Goal: Task Accomplishment & Management: Use online tool/utility

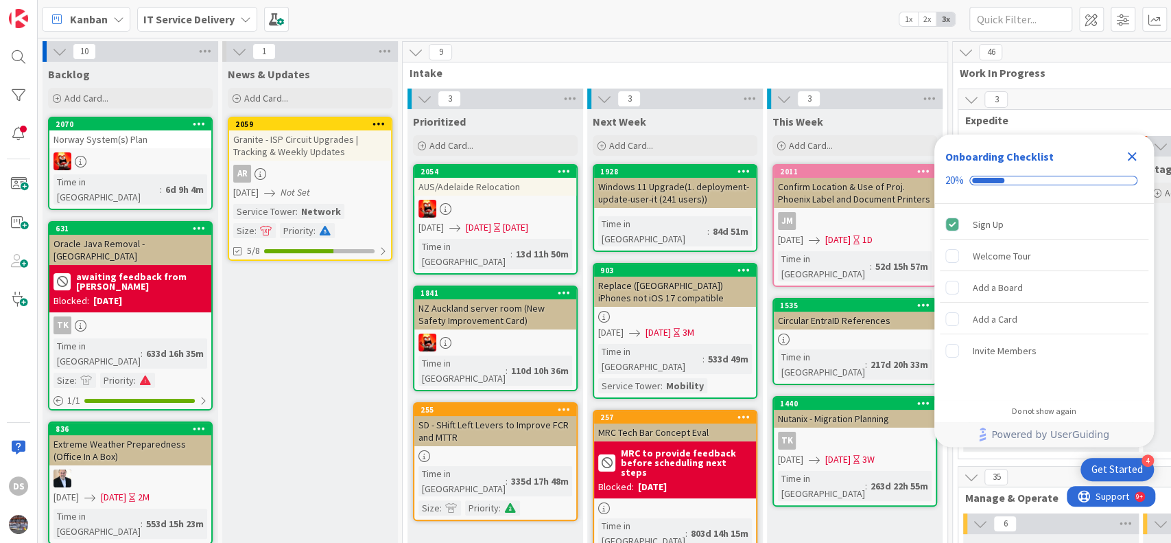
click at [1132, 162] on icon "Close Checklist" at bounding box center [1132, 156] width 16 height 16
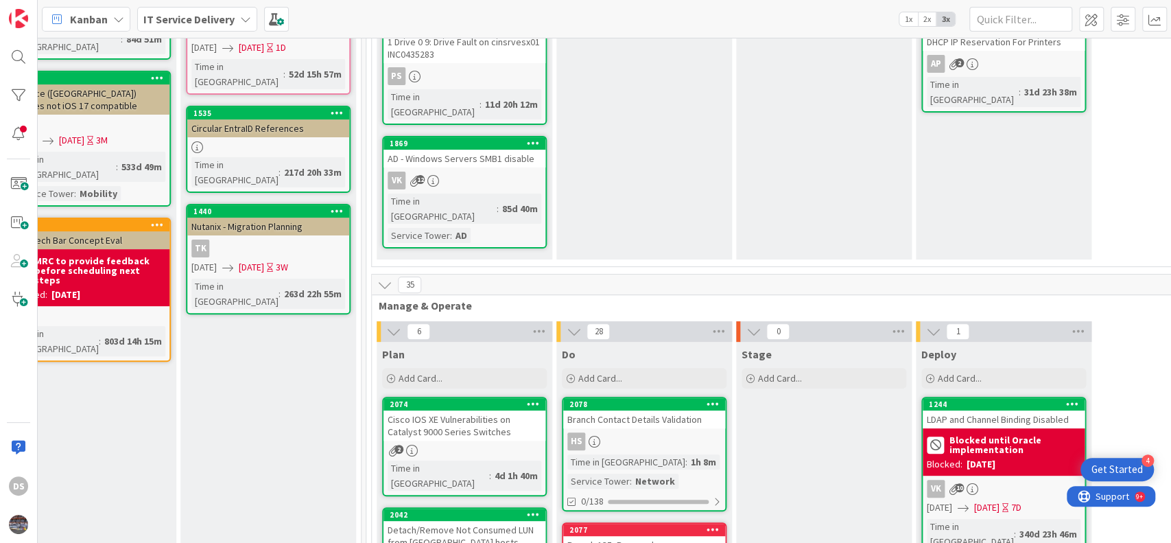
scroll to position [274, 587]
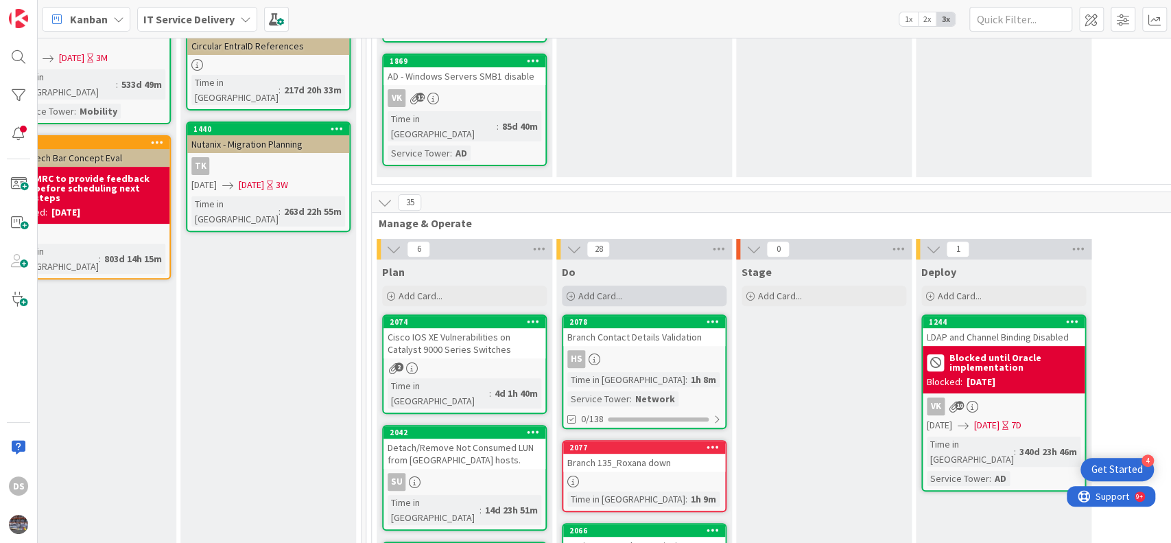
click at [629, 285] on div "Add Card..." at bounding box center [644, 295] width 165 height 21
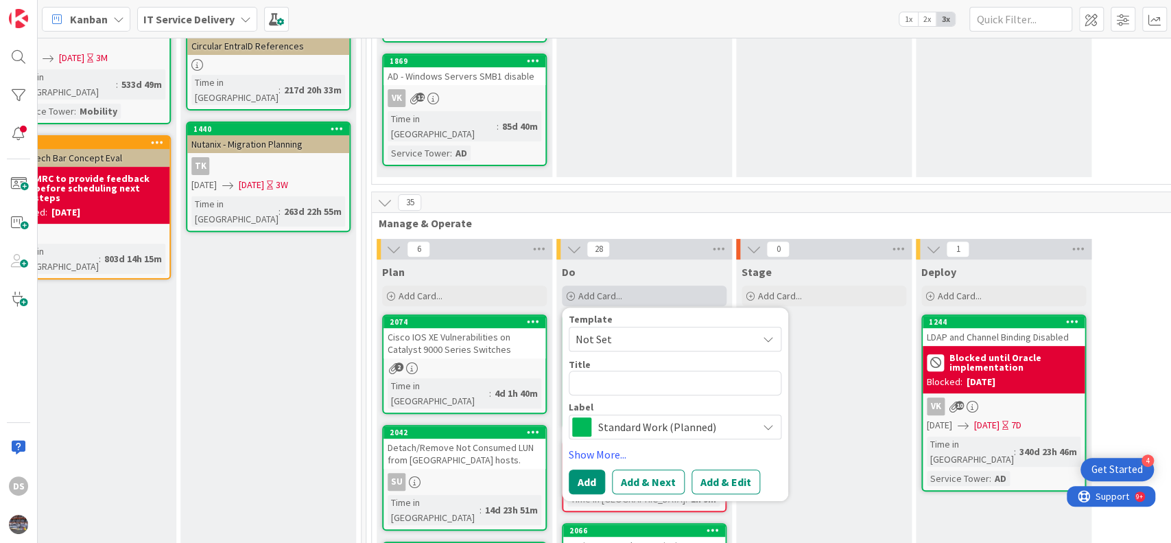
type textarea "x"
type textarea "na3srvadc01p"
type textarea "x"
type textarea "na3srvadc01p r"
type textarea "x"
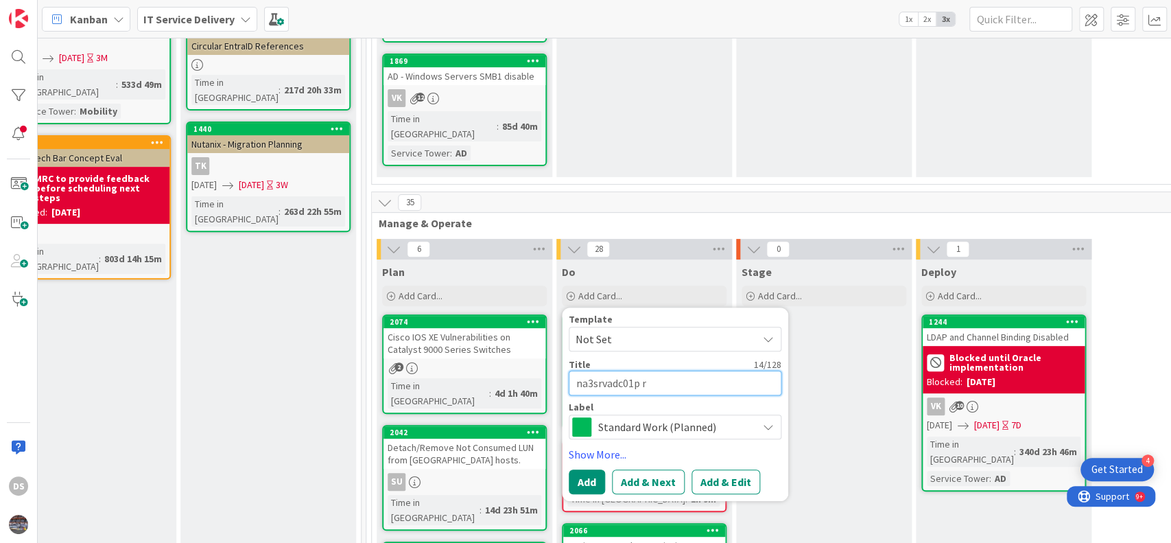
type textarea "na3srvadc01p re"
type textarea "x"
type textarea "na3srvadc01p rep"
type textarea "x"
type textarea "na3srvadc01p repl"
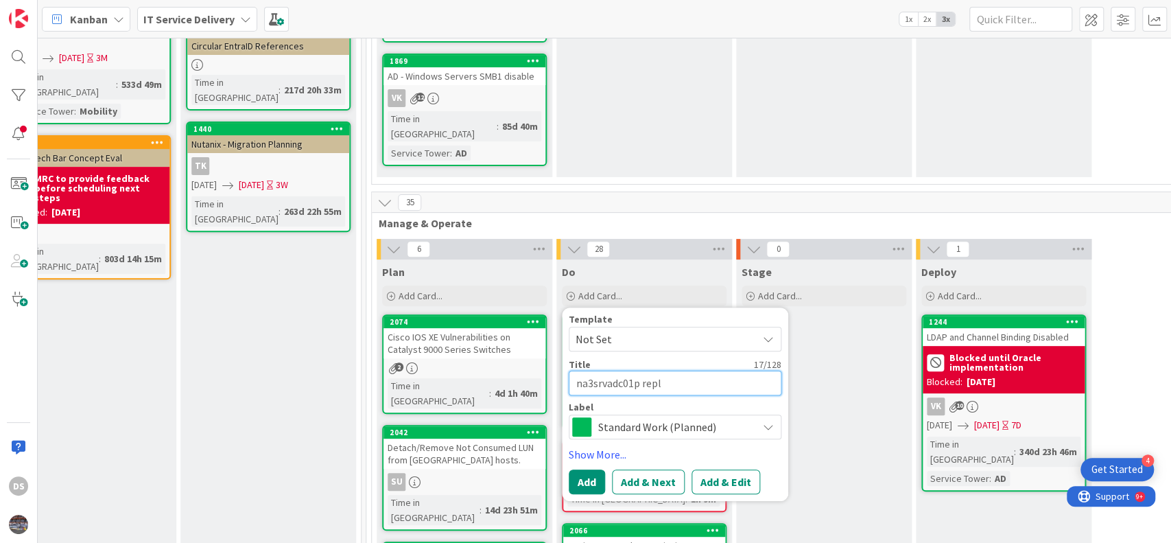
type textarea "x"
type textarea "na3srvadc01p repli"
type textarea "x"
type textarea "na3srvadc01p replic"
type textarea "x"
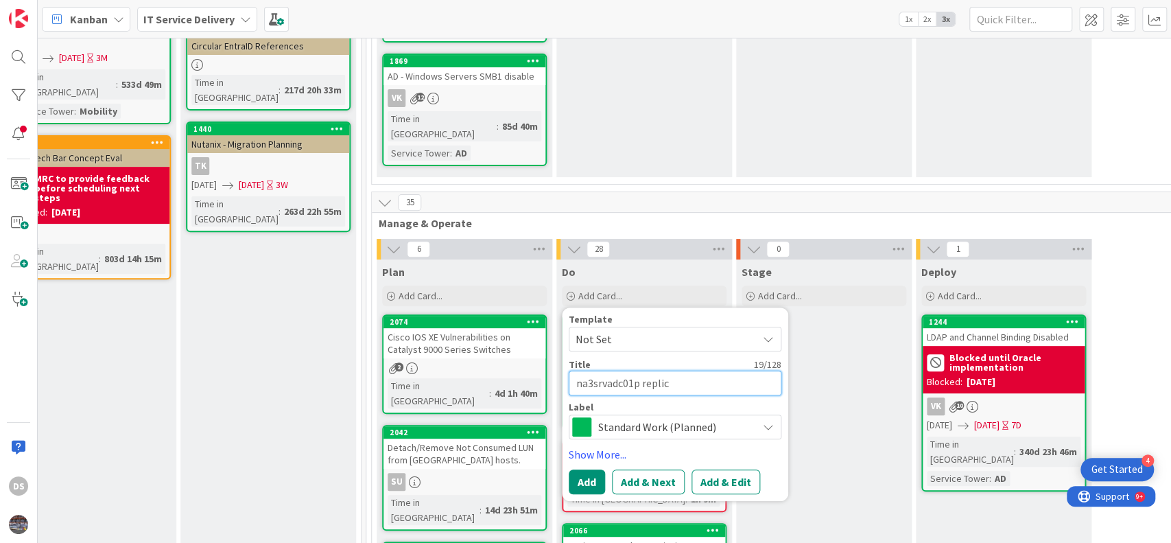
type textarea "na3srvadc01p replica"
type textarea "x"
type textarea "na3srvadc01p replicati"
type textarea "x"
type textarea "na3srvadc01p replicatio"
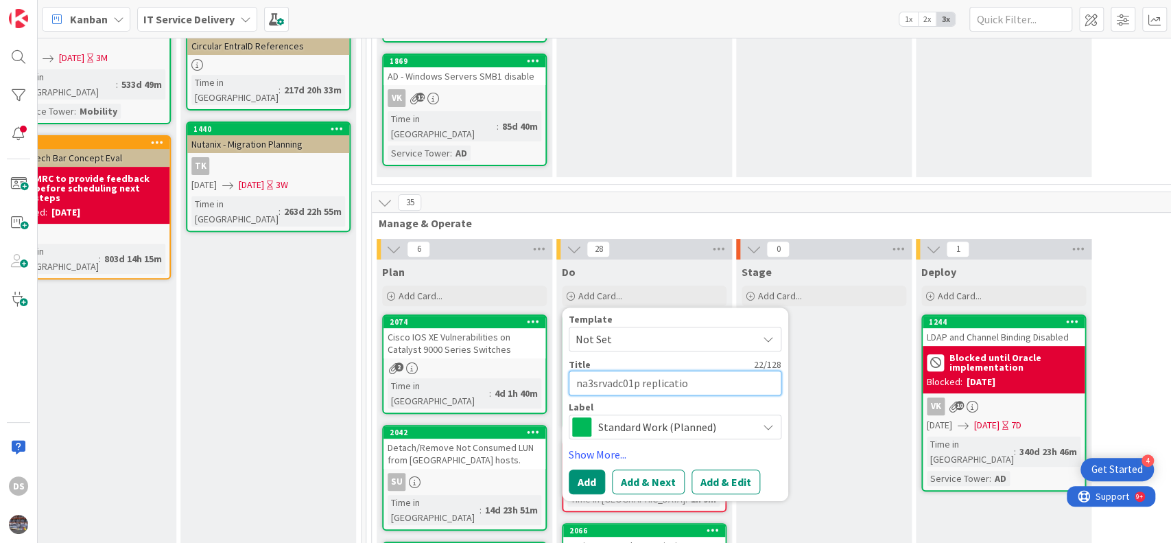
type textarea "x"
type textarea "na3srvadc01p replication"
type textarea "x"
type textarea "na3srvadc01p replication"
type textarea "x"
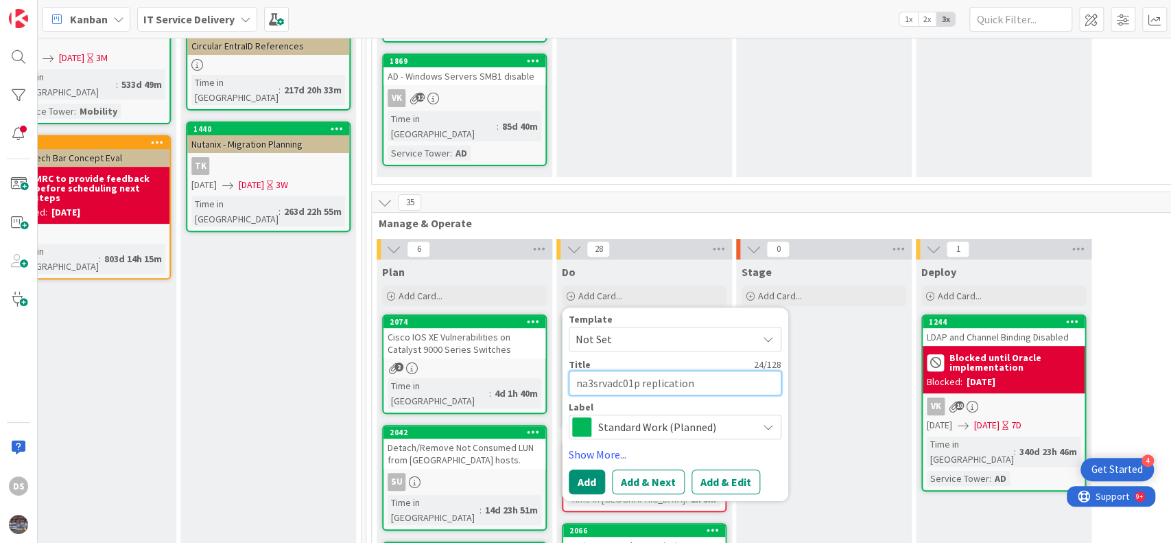
type textarea "na3srvadc01p replication i"
type textarea "x"
type textarea "na3srvadc01p replication is"
type textarea "x"
type textarea "na3srvadc01p replication iss"
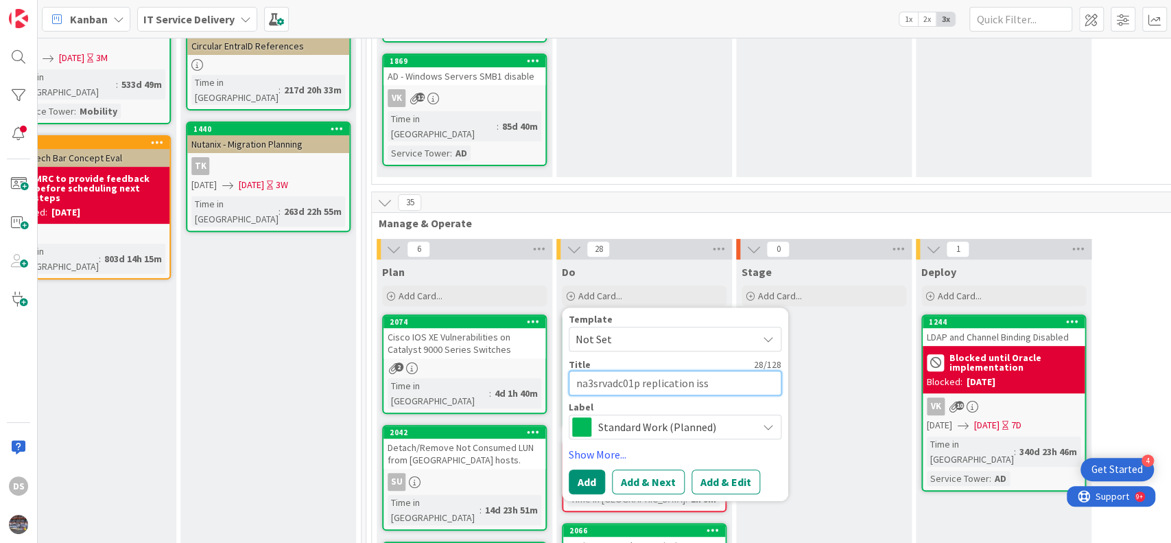
type textarea "x"
type textarea "na3srvadc01p replication issu"
type textarea "x"
type textarea "na3srvadc01p replication issue"
type textarea "x"
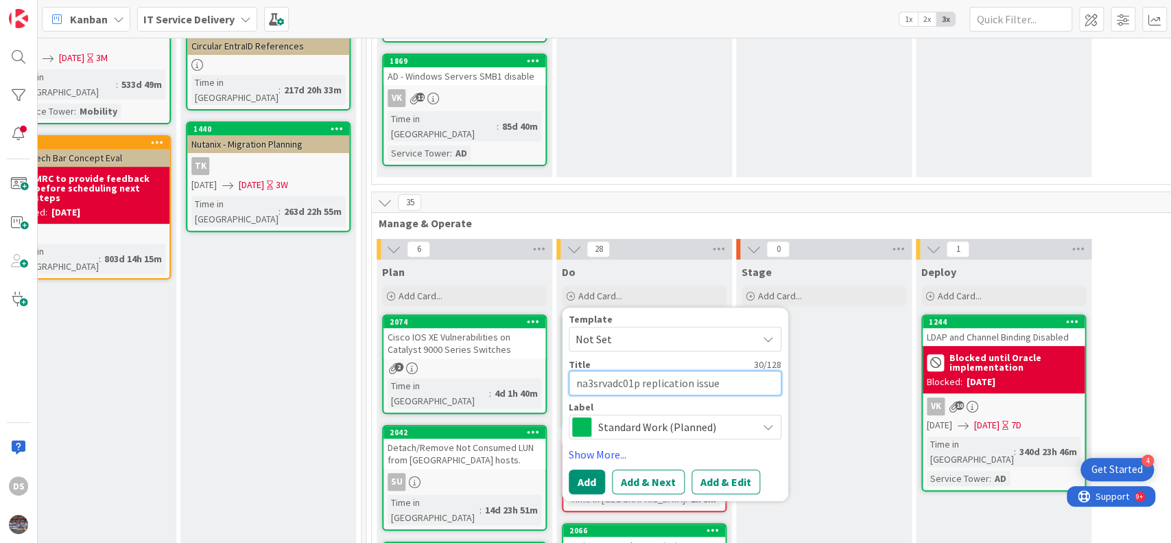
type textarea "na3srvadc01p replication issue i"
type textarea "x"
type textarea "na3srvadc01p replication issue"
type textarea "x"
type textarea "na3srvadc01p replication issue"
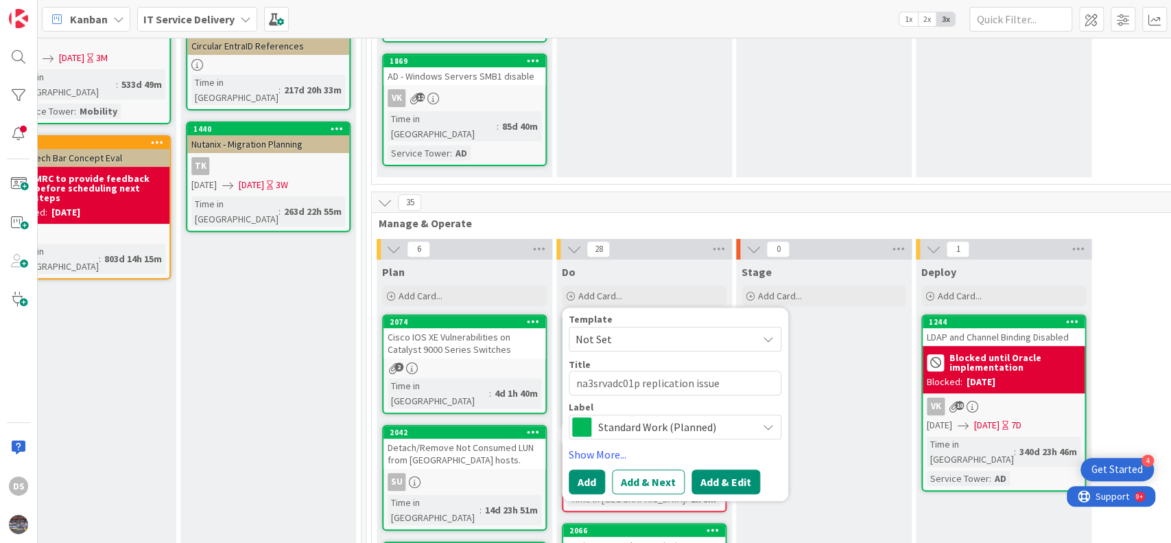
click at [713, 469] on button "Add & Edit" at bounding box center [726, 481] width 69 height 25
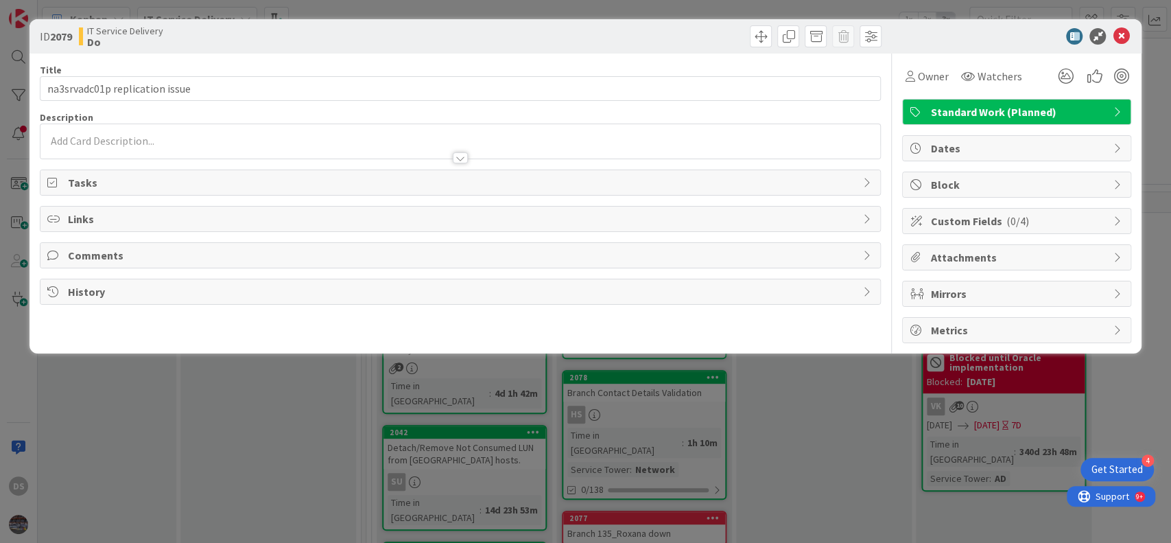
click at [160, 134] on div at bounding box center [460, 141] width 841 height 34
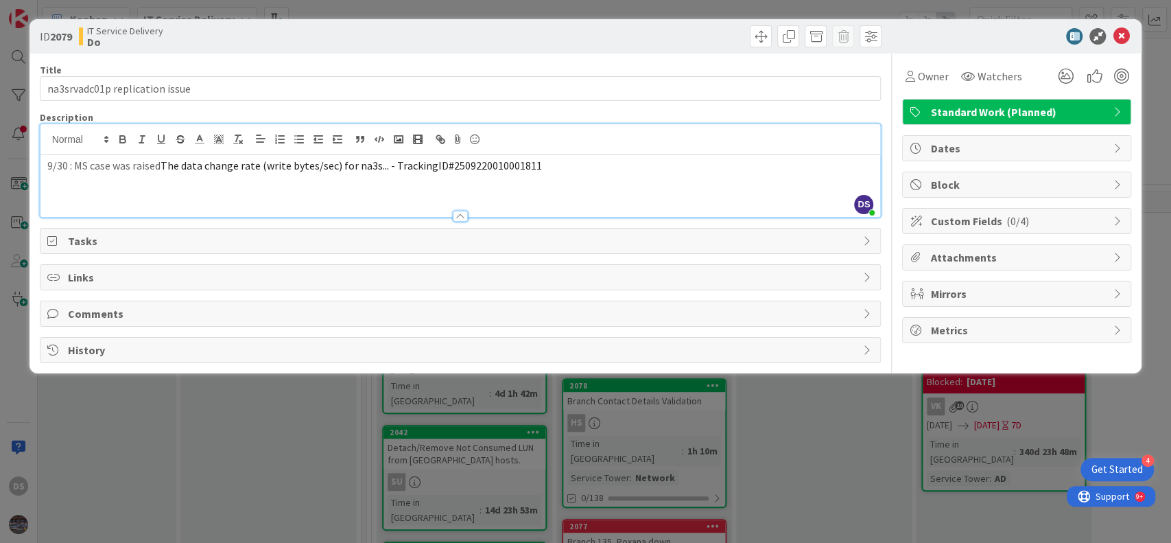
click at [165, 162] on span "The data change rate (write bytes/sec) for na3s... - TrackingID#2509220010001811" at bounding box center [352, 166] width 382 height 14
click at [552, 164] on p "9/30 : MS case was raised " The data change rate (write bytes/sec) for na3s... …" at bounding box center [460, 166] width 827 height 16
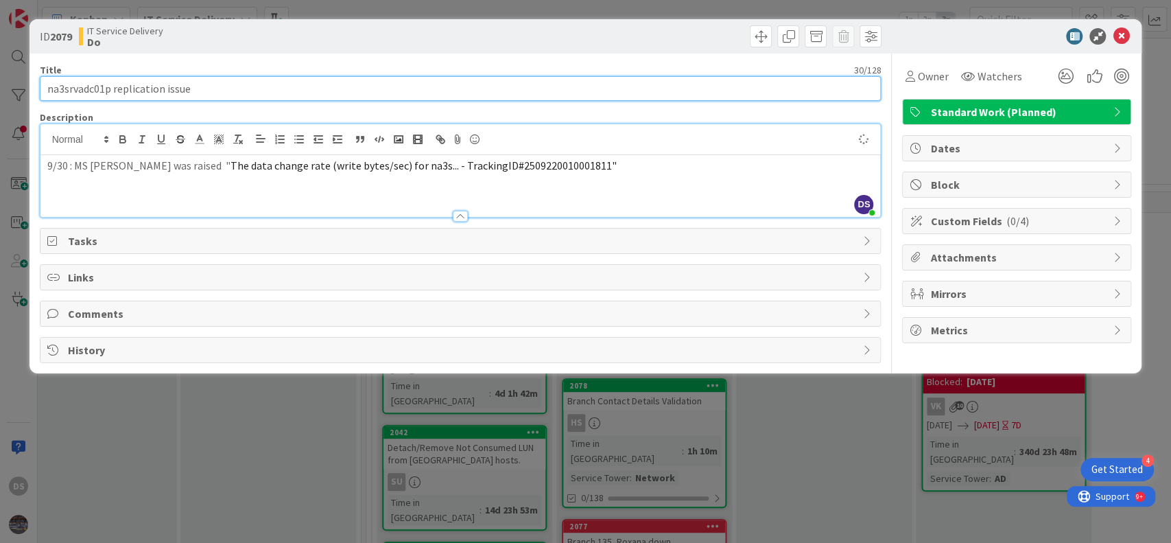
click at [86, 88] on input "na3srvadc01p replication issue" at bounding box center [461, 88] width 842 height 25
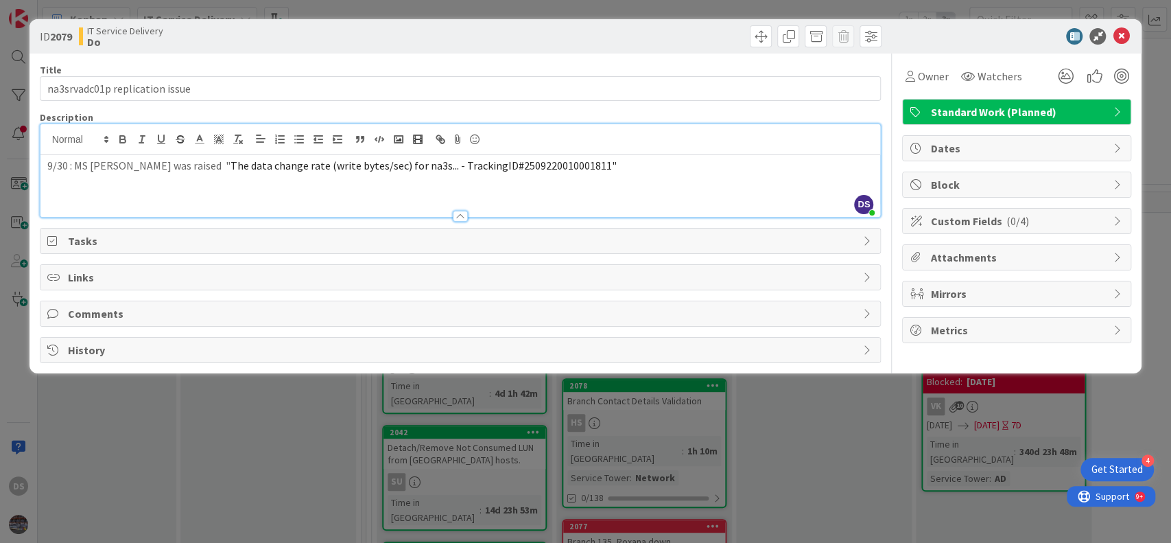
click at [366, 167] on span "The data change rate (write bytes/sec) for na3s... - TrackingID#250922001000181…" at bounding box center [424, 166] width 386 height 14
click at [603, 167] on p "9/30 : MS case was raised " The data change rate (write bytes/sec) for na3srvad…" at bounding box center [460, 166] width 827 height 16
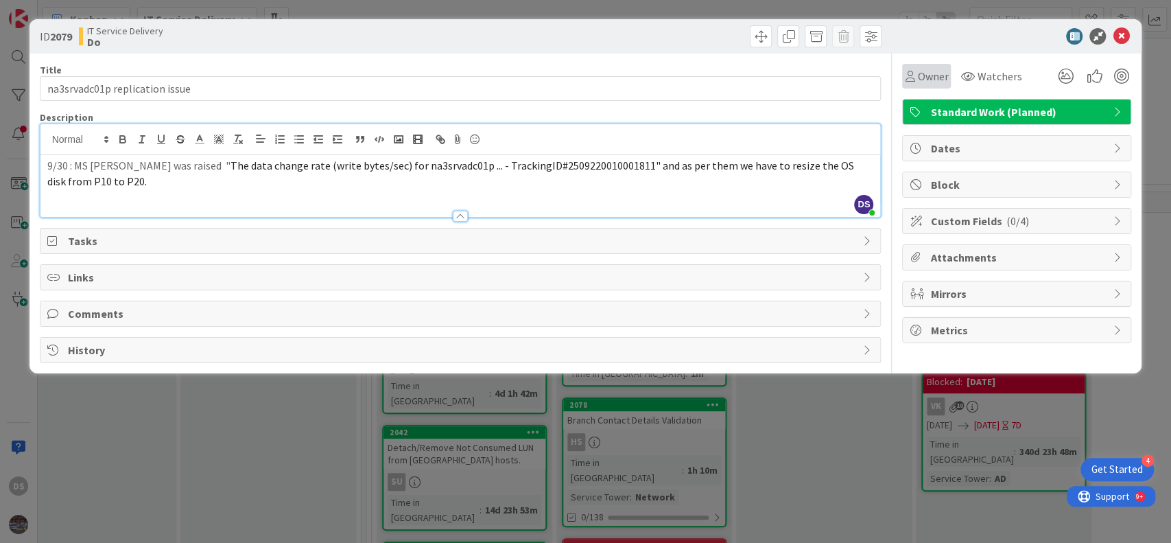
click at [922, 70] on span "Owner" at bounding box center [932, 76] width 31 height 16
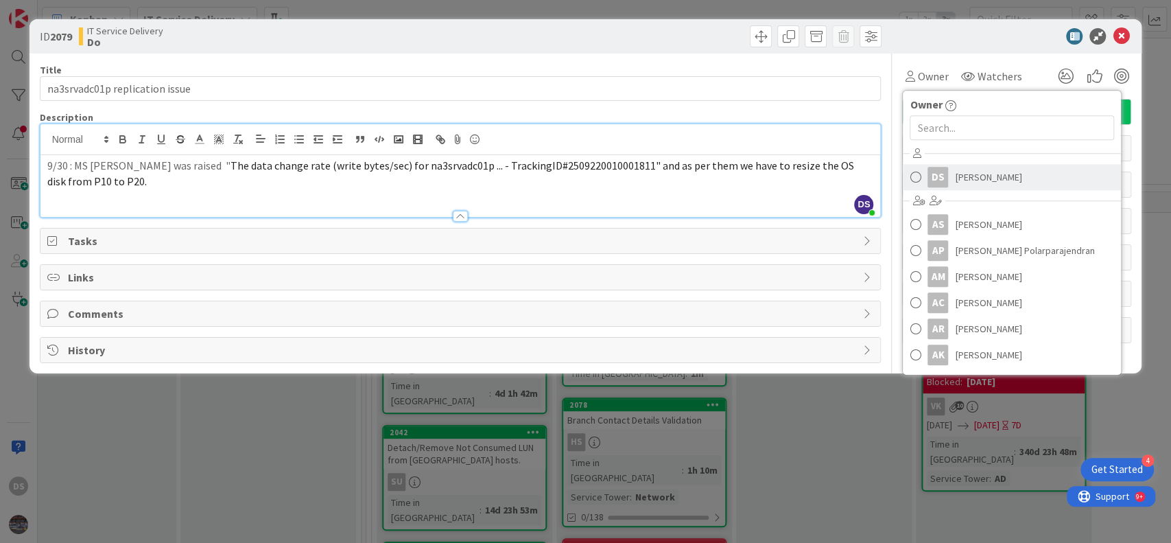
click at [954, 178] on link "DS [PERSON_NAME]" at bounding box center [1012, 177] width 218 height 26
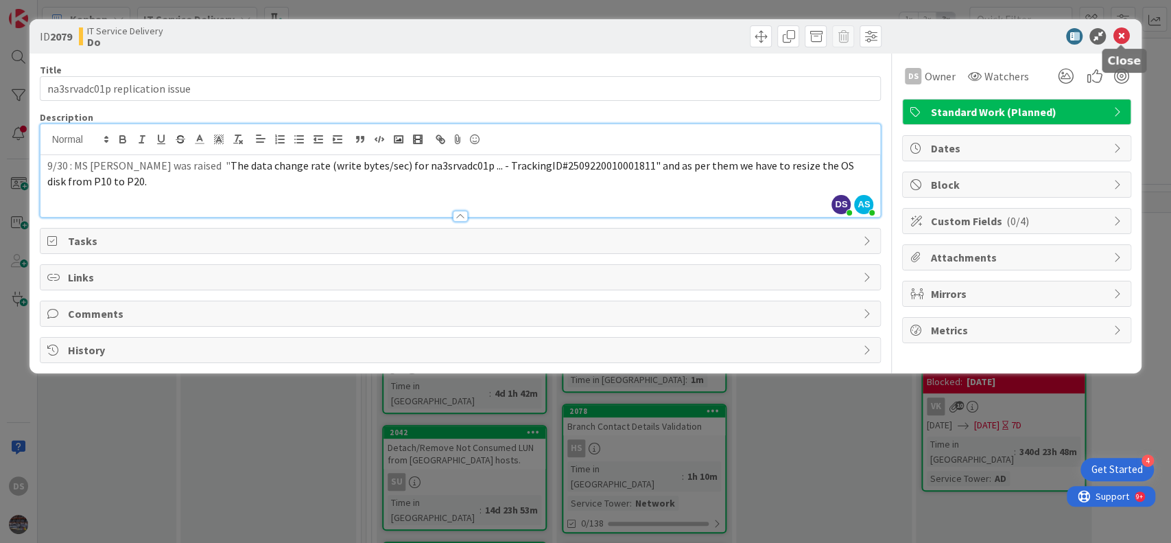
click at [1123, 34] on icon at bounding box center [1121, 36] width 16 height 16
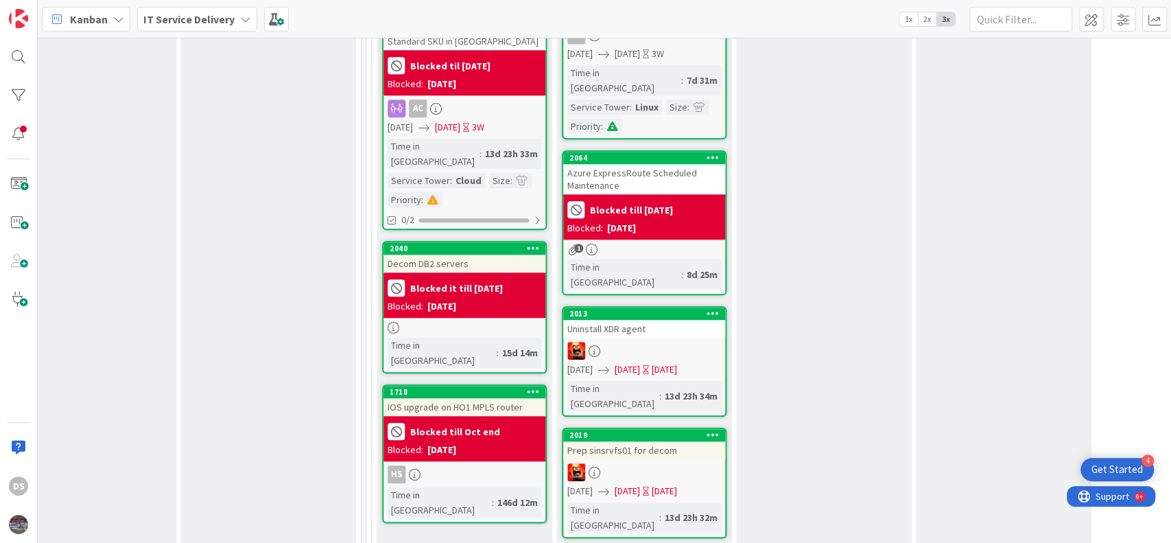
scroll to position [915, 587]
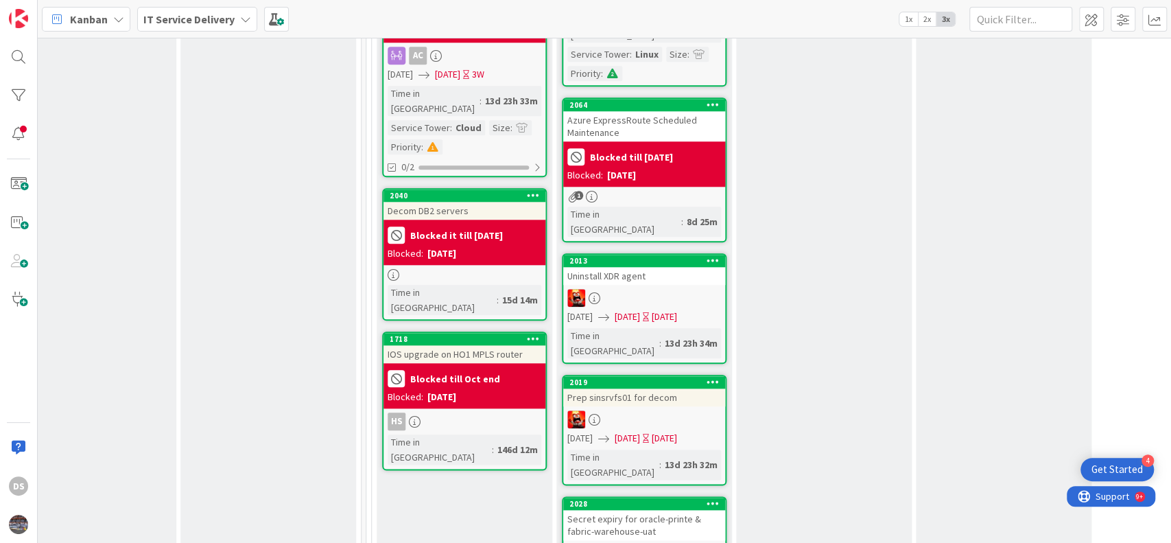
click at [622, 510] on div "Secret expiry for oracle-printe & fabric-warehouse-uat" at bounding box center [644, 525] width 162 height 30
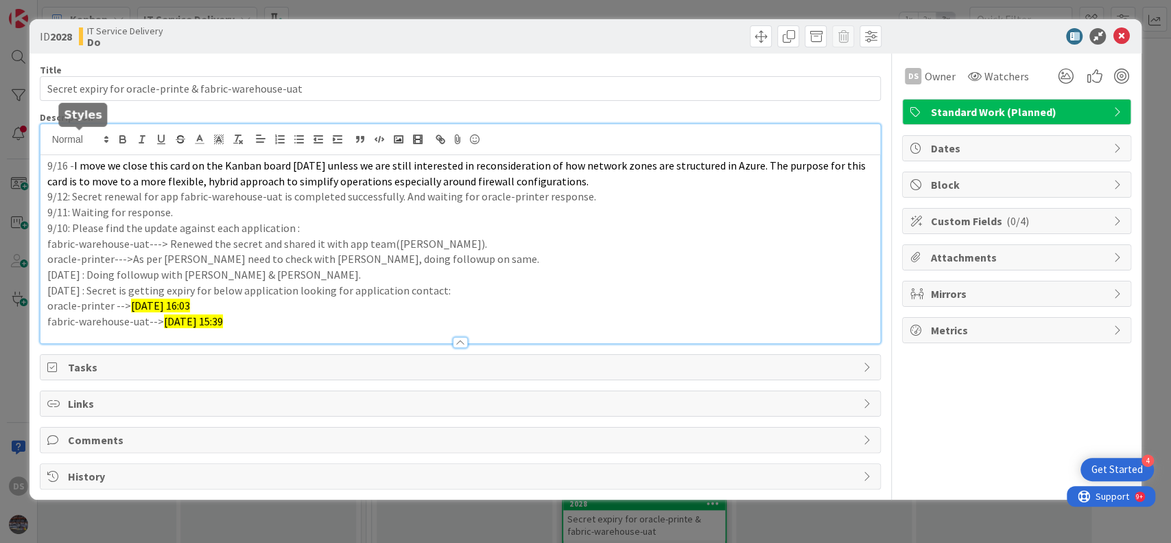
click at [49, 139] on div "9/16 - I move we close this card on the Kanban board [DATE] unless we are still…" at bounding box center [460, 233] width 841 height 219
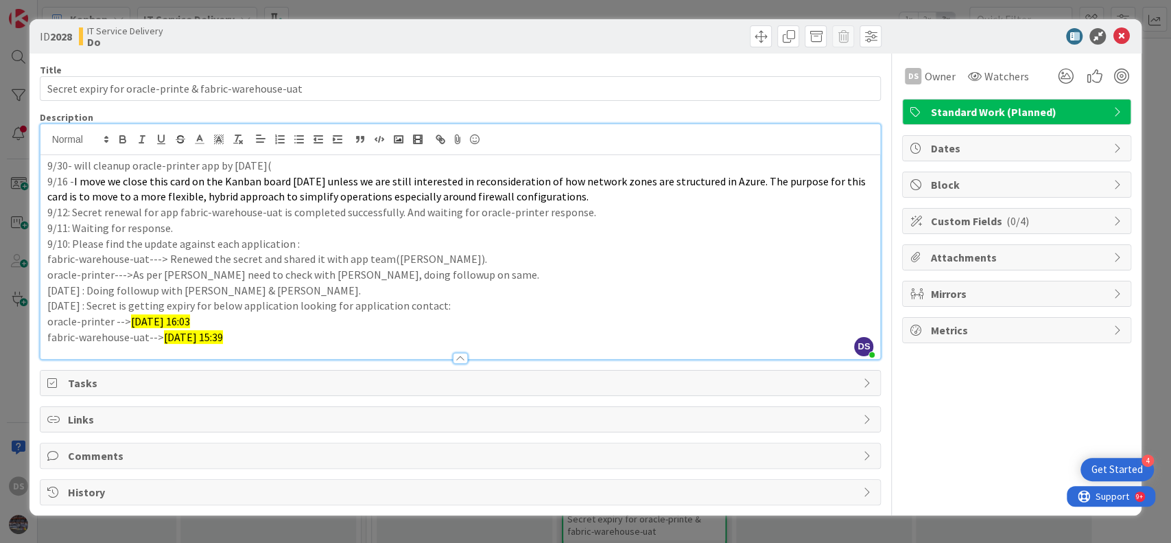
click at [280, 162] on p "9/30- will cleanup oracle-printer app by [DATE](" at bounding box center [460, 166] width 827 height 16
click at [1120, 33] on icon at bounding box center [1121, 36] width 16 height 16
